Goal: Check status: Check status

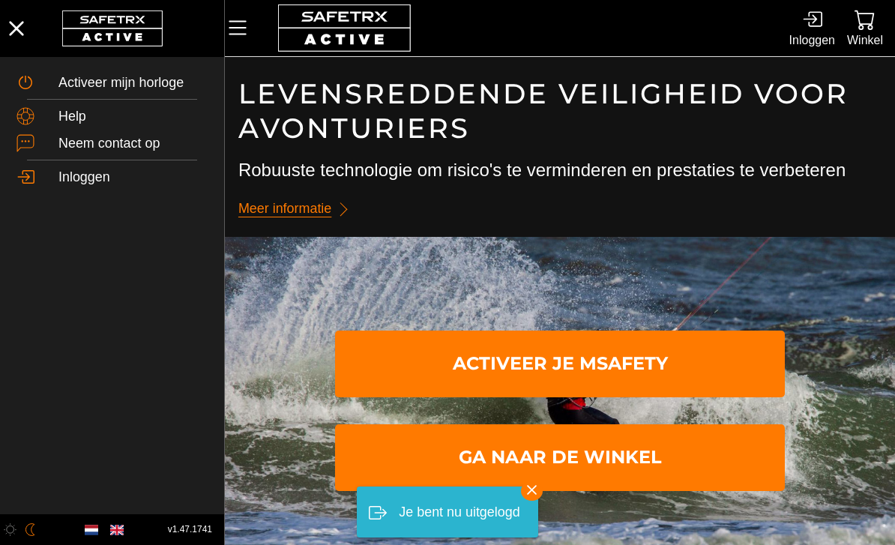
scroll to position [1, 0]
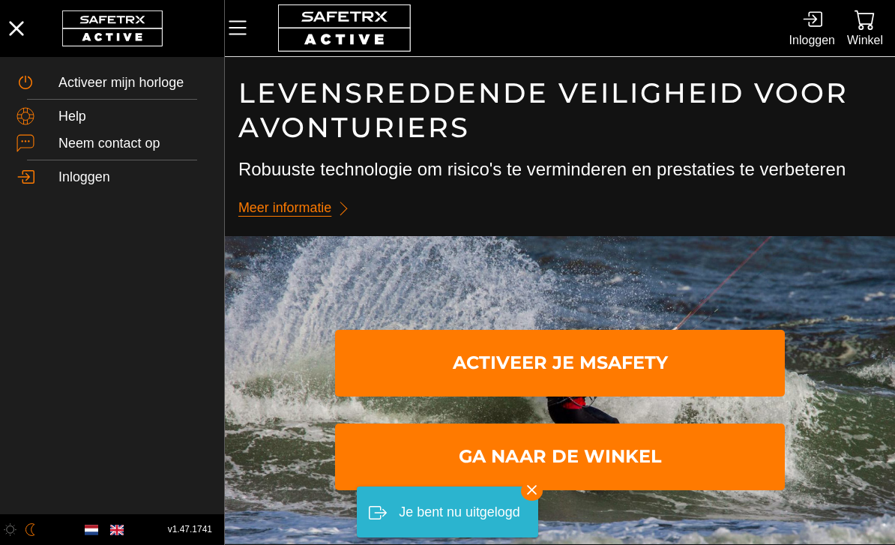
click at [808, 19] on icon at bounding box center [812, 19] width 20 height 20
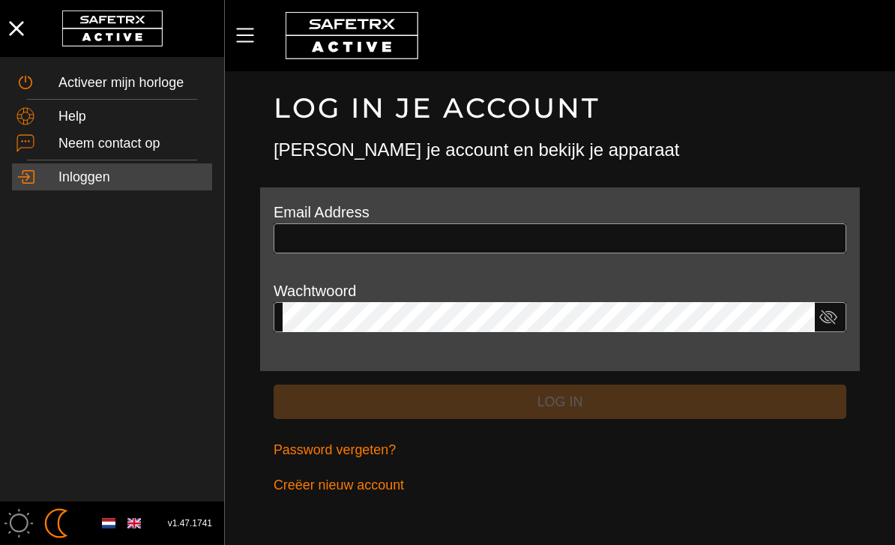
click at [308, 232] on input "text" at bounding box center [559, 238] width 554 height 30
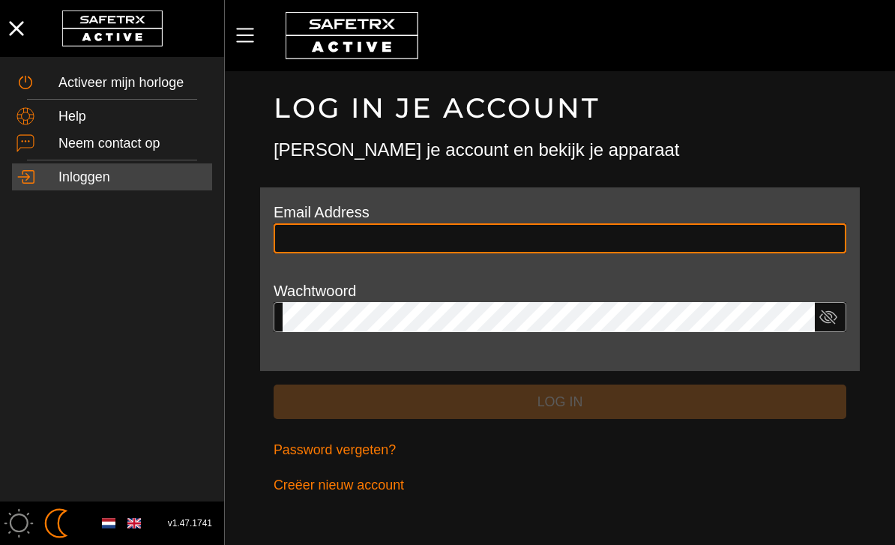
scroll to position [1, 0]
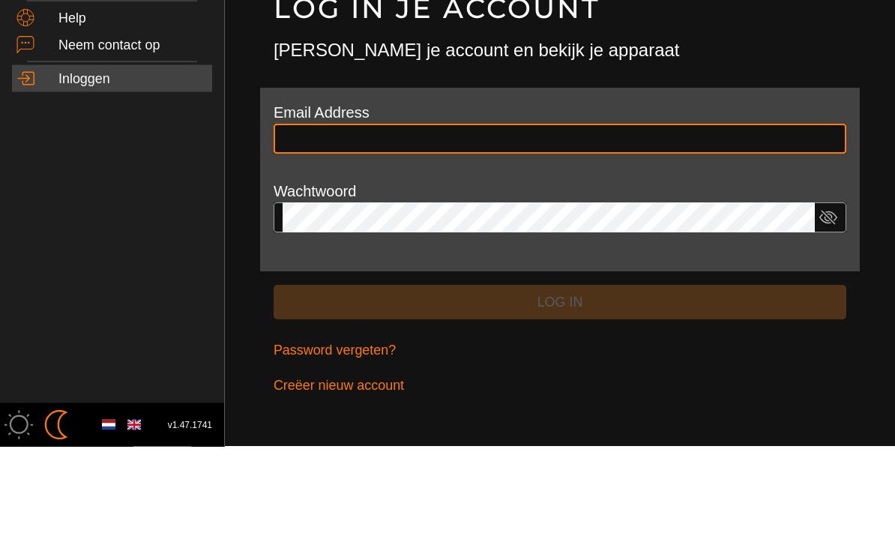
type input "**********"
click at [560, 384] on button "Log in" at bounding box center [559, 401] width 572 height 35
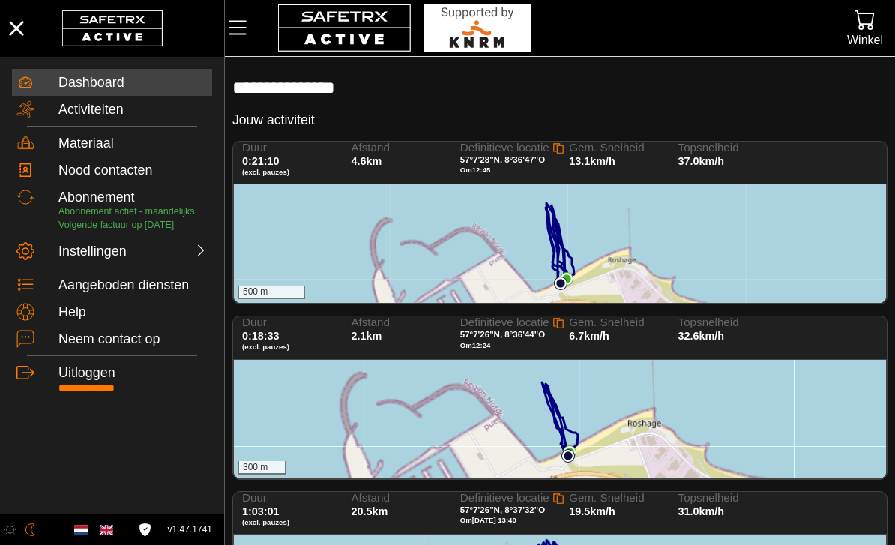
click at [353, 391] on div "300 m" at bounding box center [560, 419] width 652 height 118
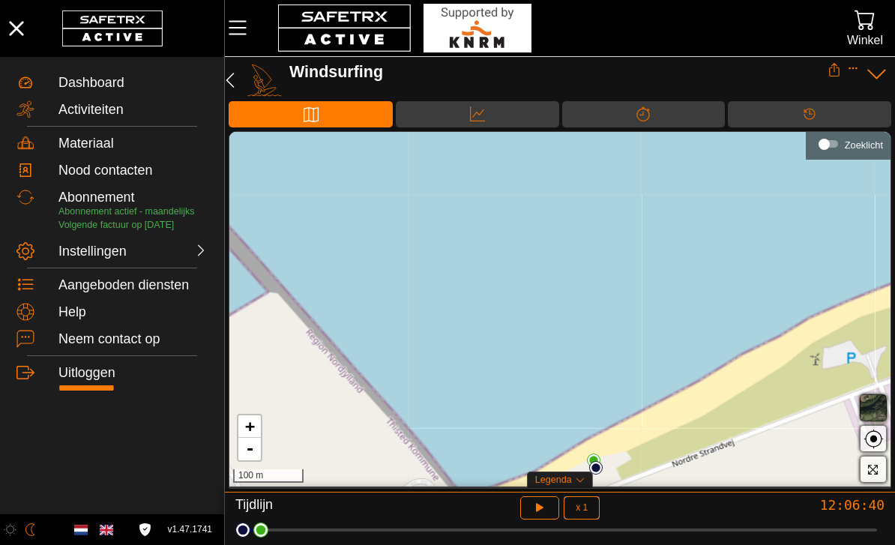
click at [862, 523] on div at bounding box center [560, 529] width 634 height 21
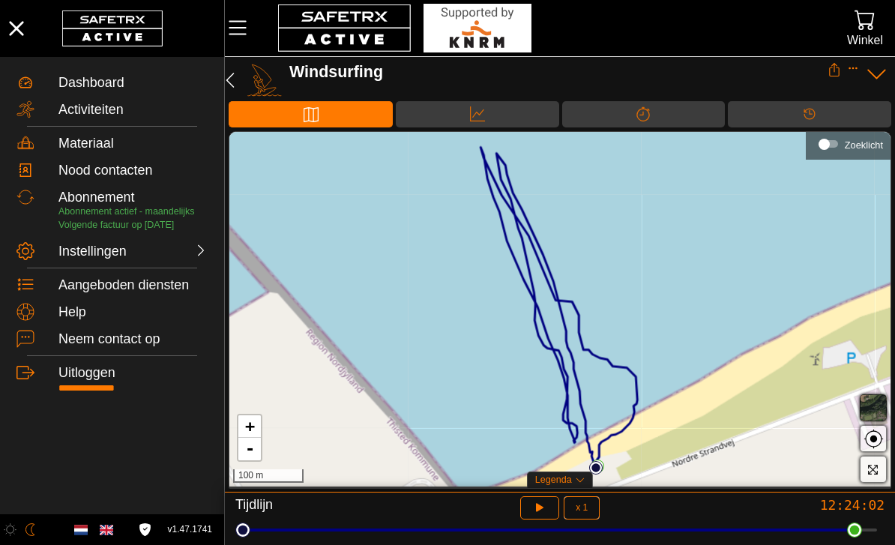
click at [873, 527] on div at bounding box center [560, 529] width 634 height 21
click at [536, 507] on icon "button" at bounding box center [537, 506] width 11 height 12
click at [240, 77] on button "button" at bounding box center [230, 80] width 24 height 34
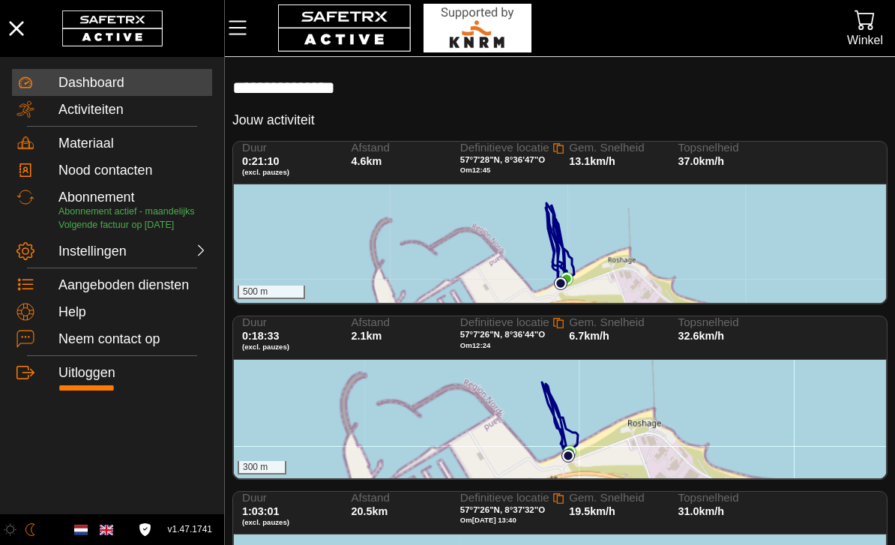
click at [537, 251] on div "500 m" at bounding box center [560, 243] width 652 height 118
